Goal: Task Accomplishment & Management: Use online tool/utility

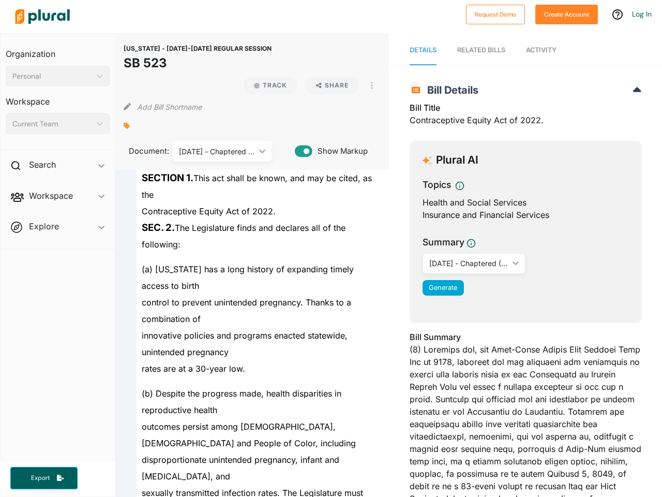
click at [57, 76] on div "Personal" at bounding box center [52, 76] width 80 height 11
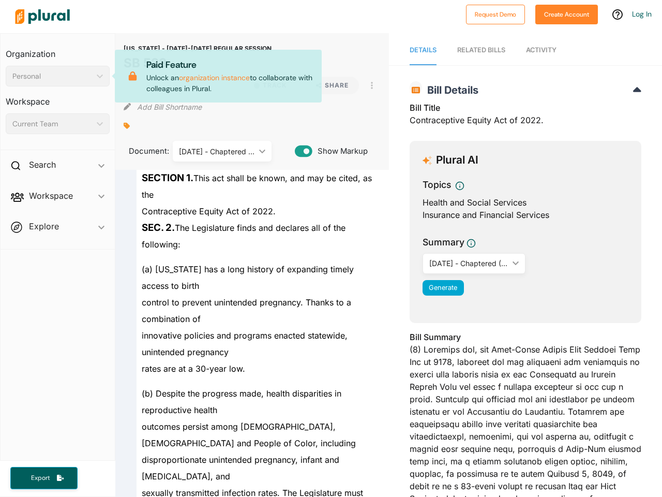
click at [57, 124] on div "Current Team" at bounding box center [52, 123] width 80 height 11
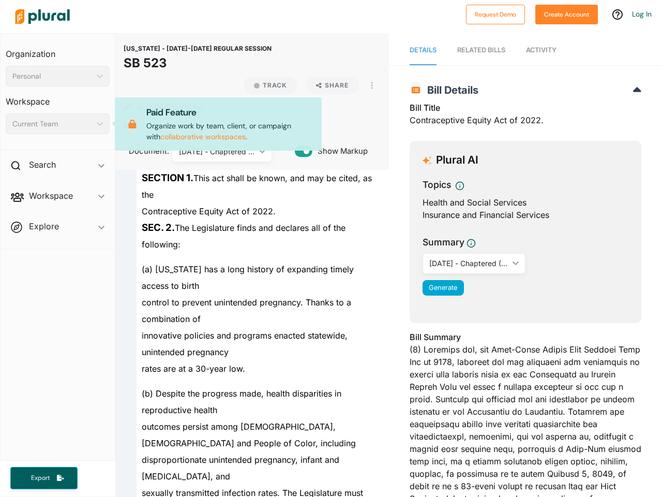
click at [57, 167] on div "Search ic_keyboard_arrow_down" at bounding box center [58, 167] width 114 height 28
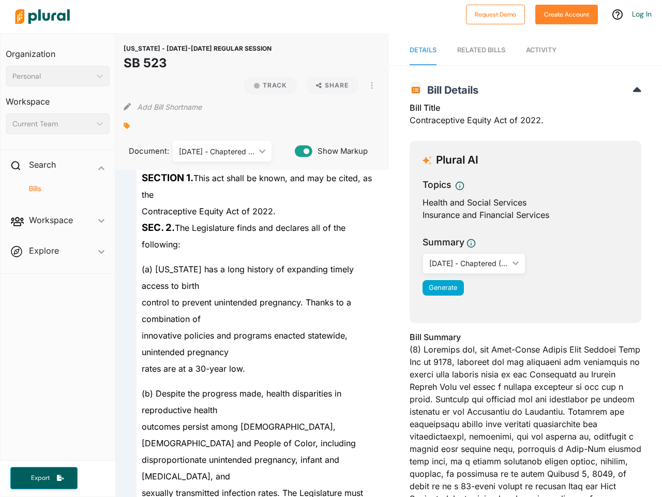
click at [57, 208] on span "Workspace ic_keyboard_arrow_down Members Bills Tags Saved Searches Activity" at bounding box center [58, 222] width 114 height 28
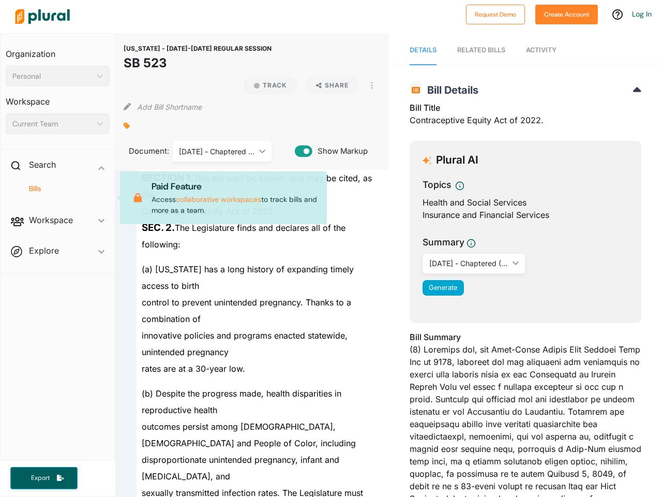
click at [57, 198] on div "Bills" at bounding box center [58, 193] width 114 height 24
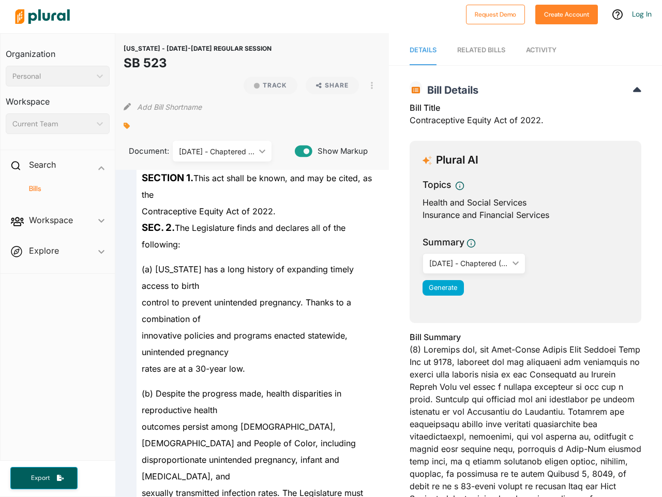
click at [57, 228] on span "Workspace ic_keyboard_arrow_down Members Bills Tags Saved Searches Activity" at bounding box center [58, 222] width 114 height 28
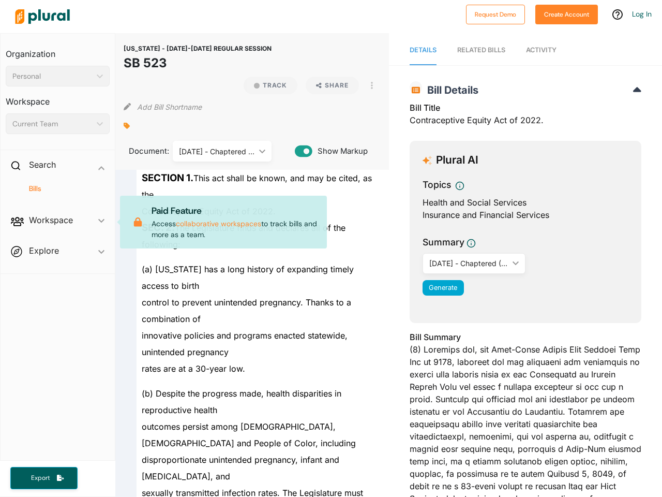
click at [57, 228] on span "Workspace ic_keyboard_arrow_down Members Bills Tags Saved Searches Activity Pai…" at bounding box center [58, 222] width 114 height 28
click at [44, 477] on span "Export" at bounding box center [40, 477] width 33 height 9
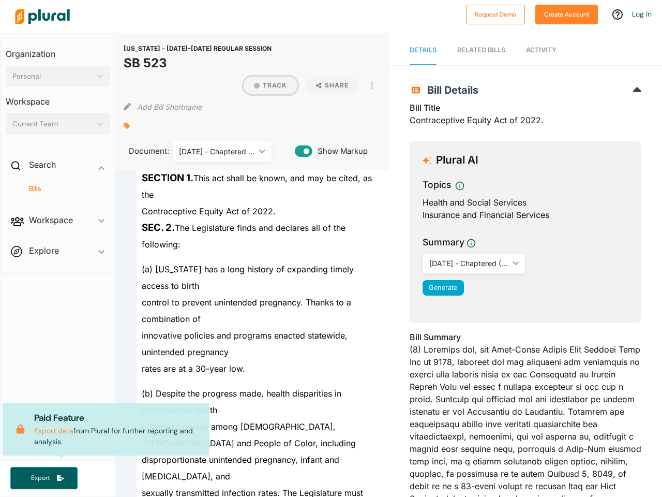
click at [266, 85] on button "Track" at bounding box center [271, 86] width 54 height 18
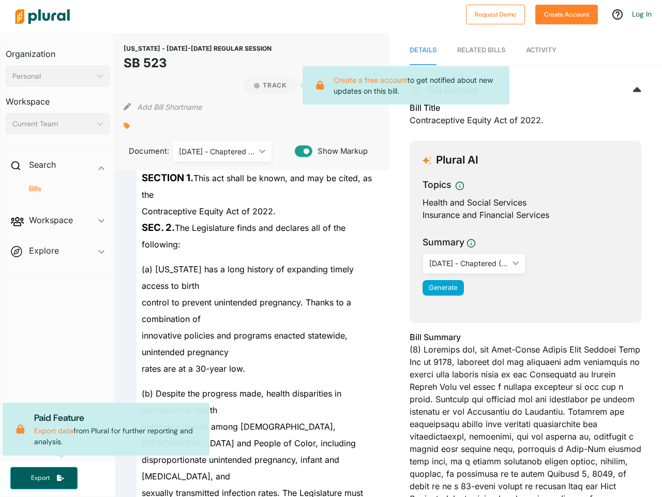
click at [328, 85] on icon at bounding box center [320, 85] width 19 height 9
